Goal: Navigation & Orientation: Find specific page/section

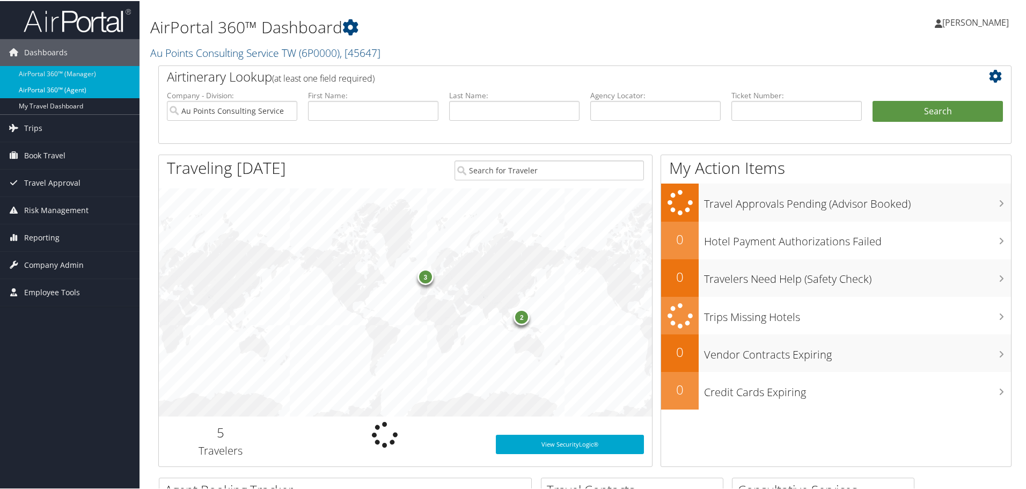
click at [96, 84] on link "AirPortal 360™ (Agent)" at bounding box center [70, 89] width 140 height 16
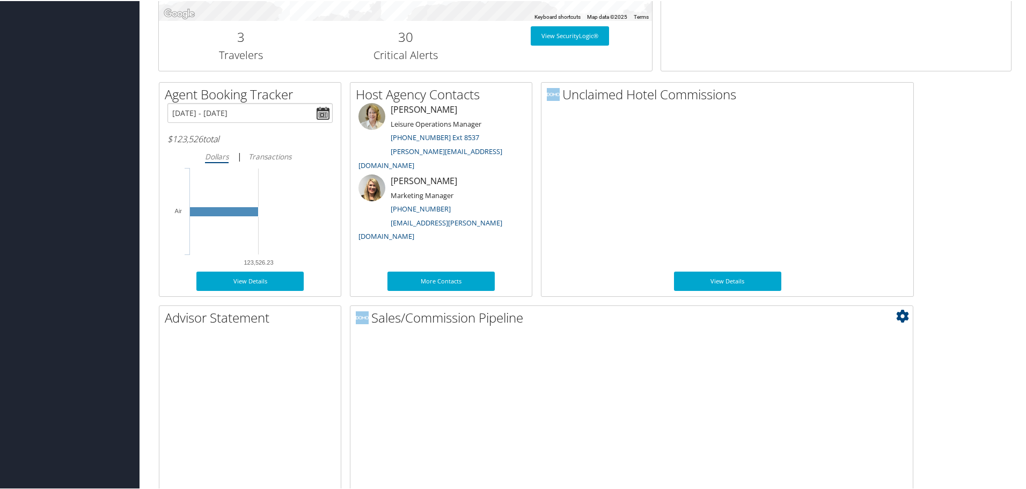
scroll to position [523, 0]
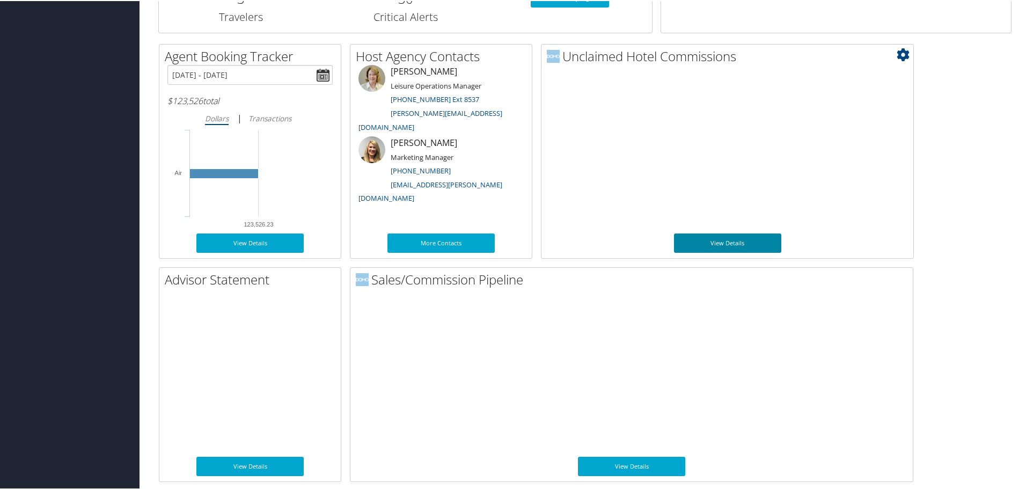
click at [765, 243] on link "View Details" at bounding box center [727, 241] width 107 height 19
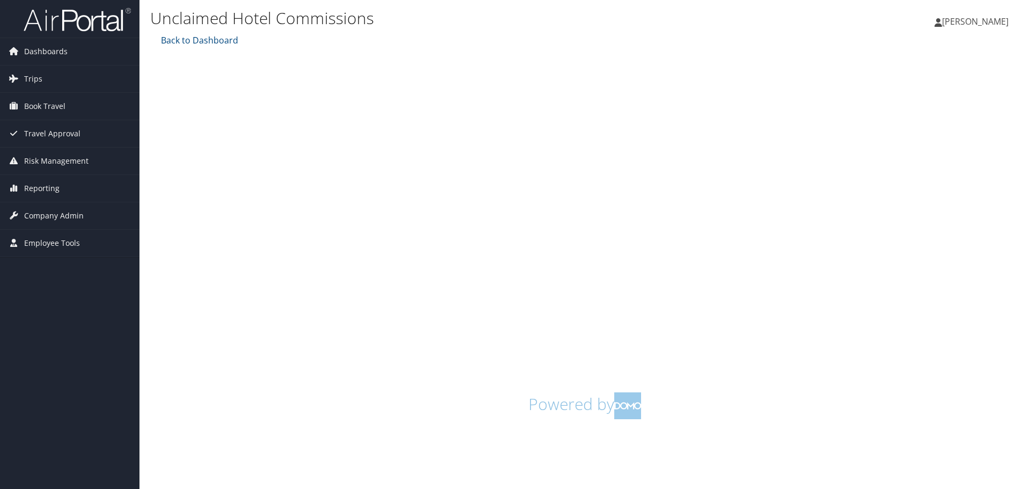
click at [65, 14] on img at bounding box center [77, 19] width 107 height 25
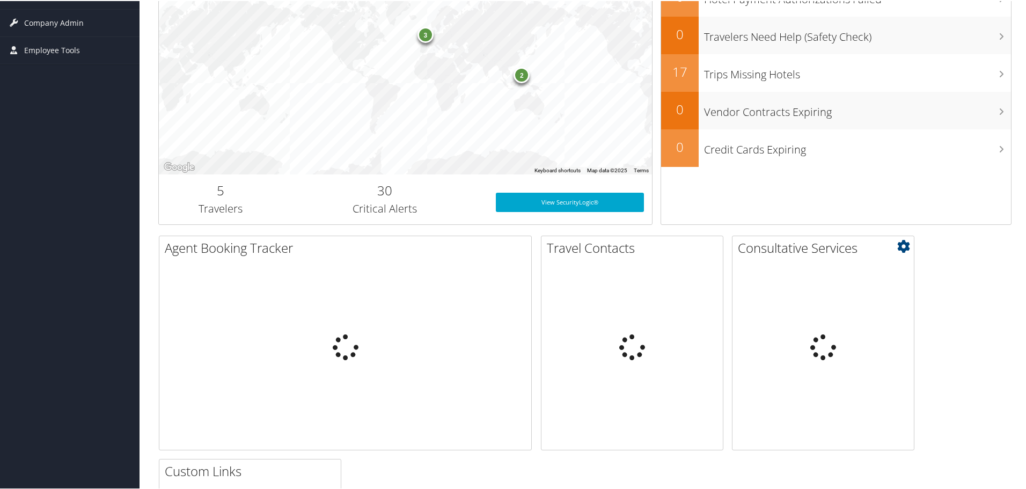
scroll to position [429, 0]
